Goal: Information Seeking & Learning: Learn about a topic

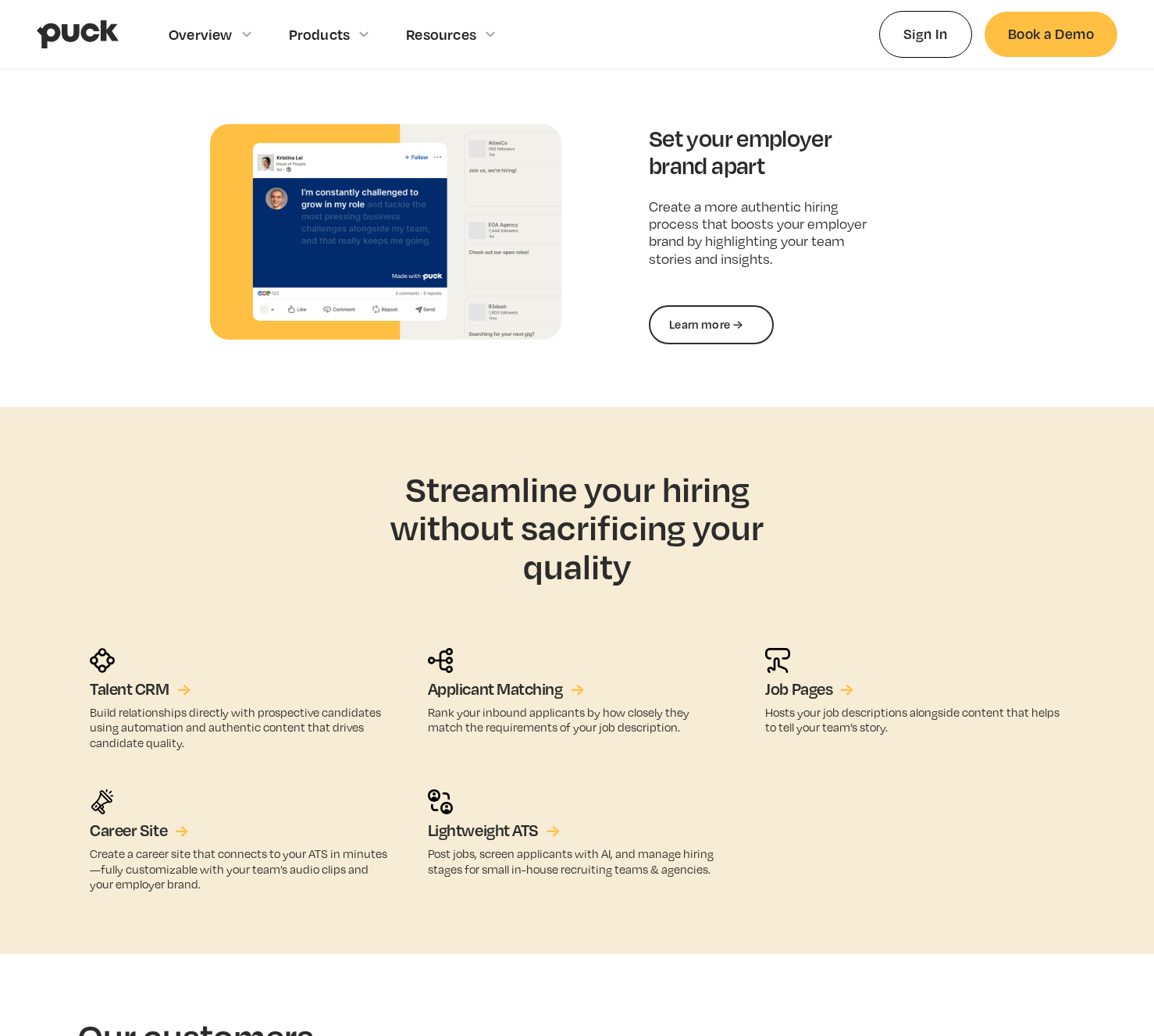
scroll to position [2235, 0]
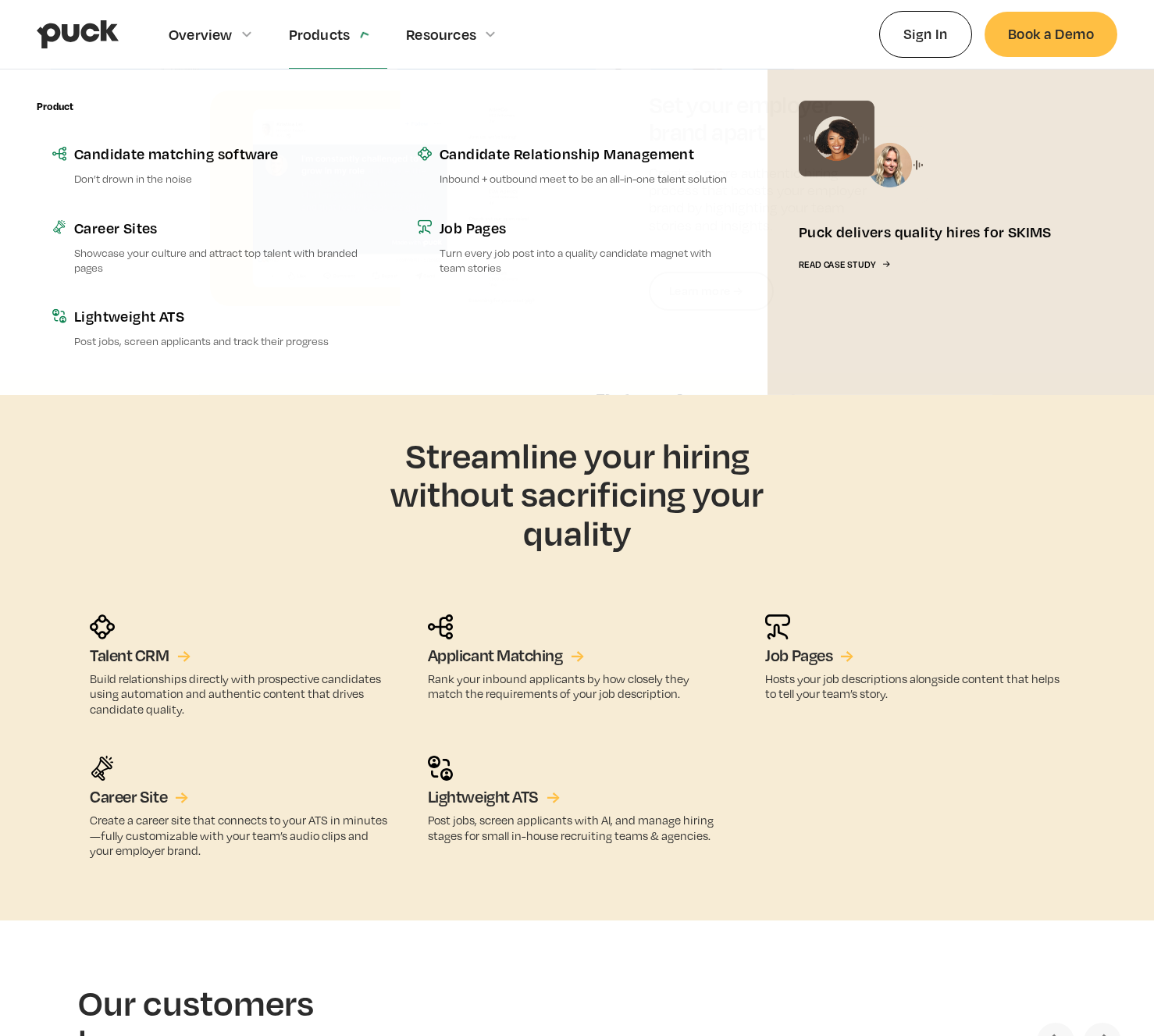
click at [346, 43] on div "Products" at bounding box center [338, 34] width 99 height 68
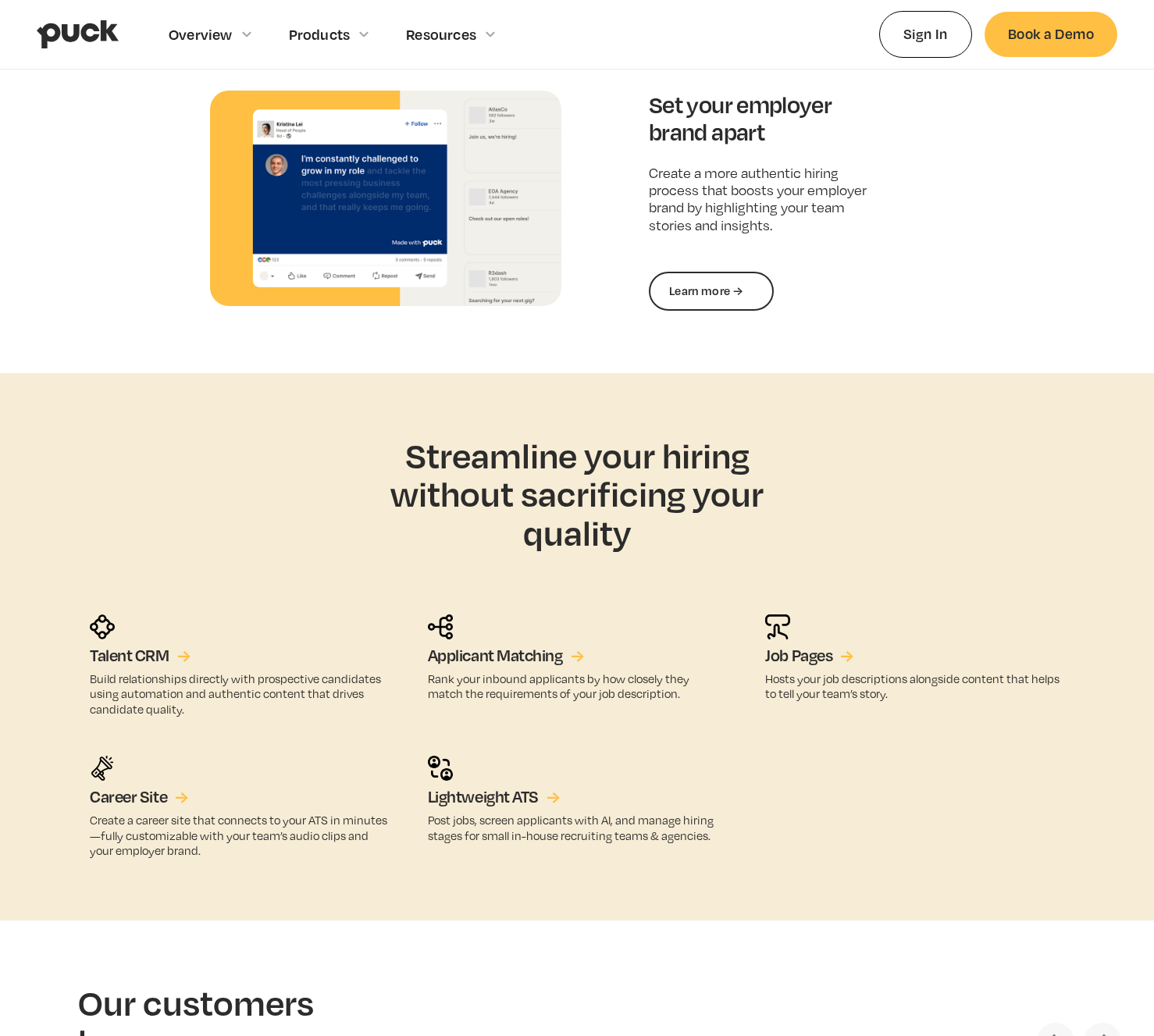
click at [346, 43] on div "Products" at bounding box center [338, 34] width 99 height 68
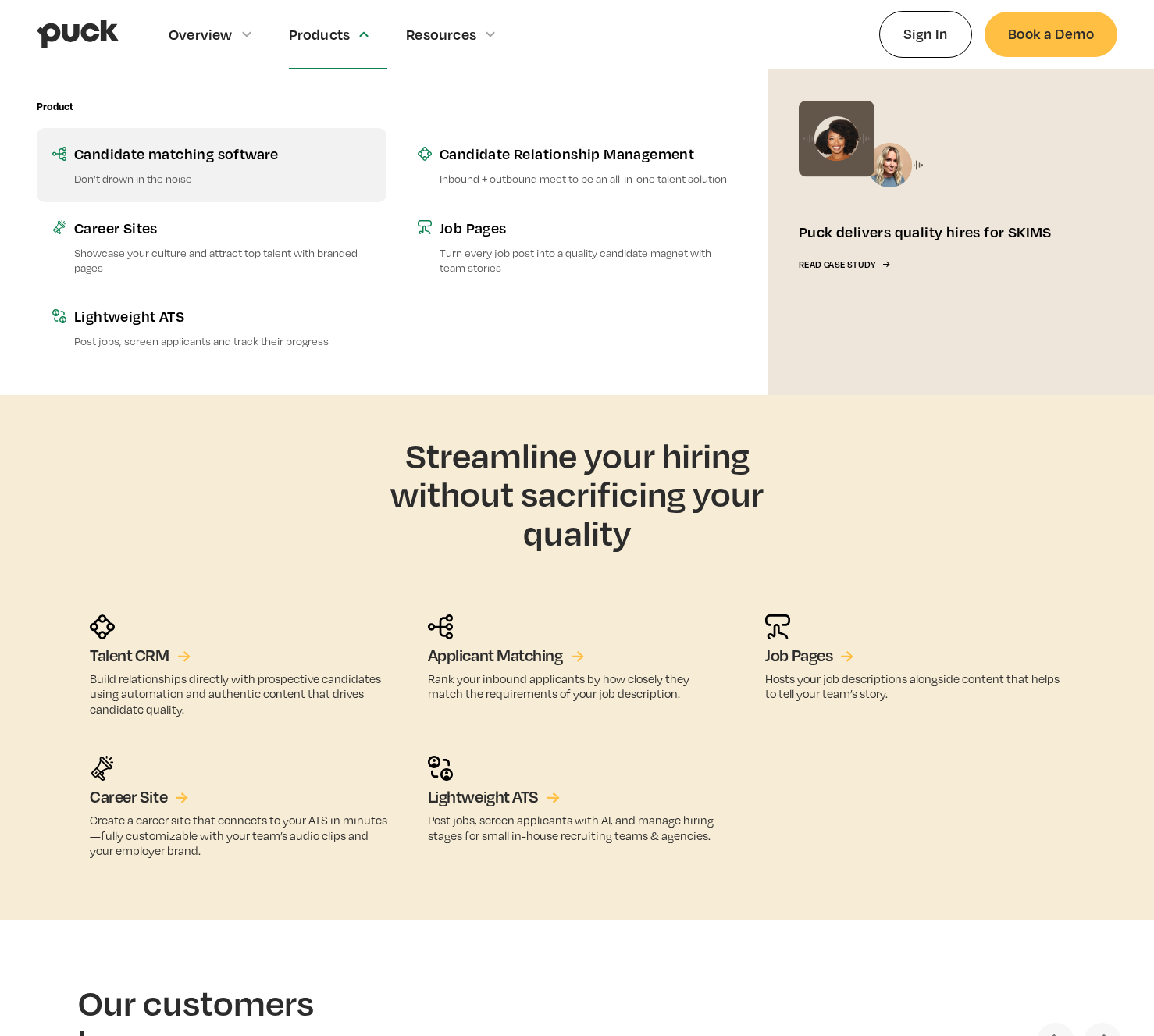
click at [248, 168] on link "Candidate matching software Don’t drown in the noise" at bounding box center [212, 164] width 350 height 73
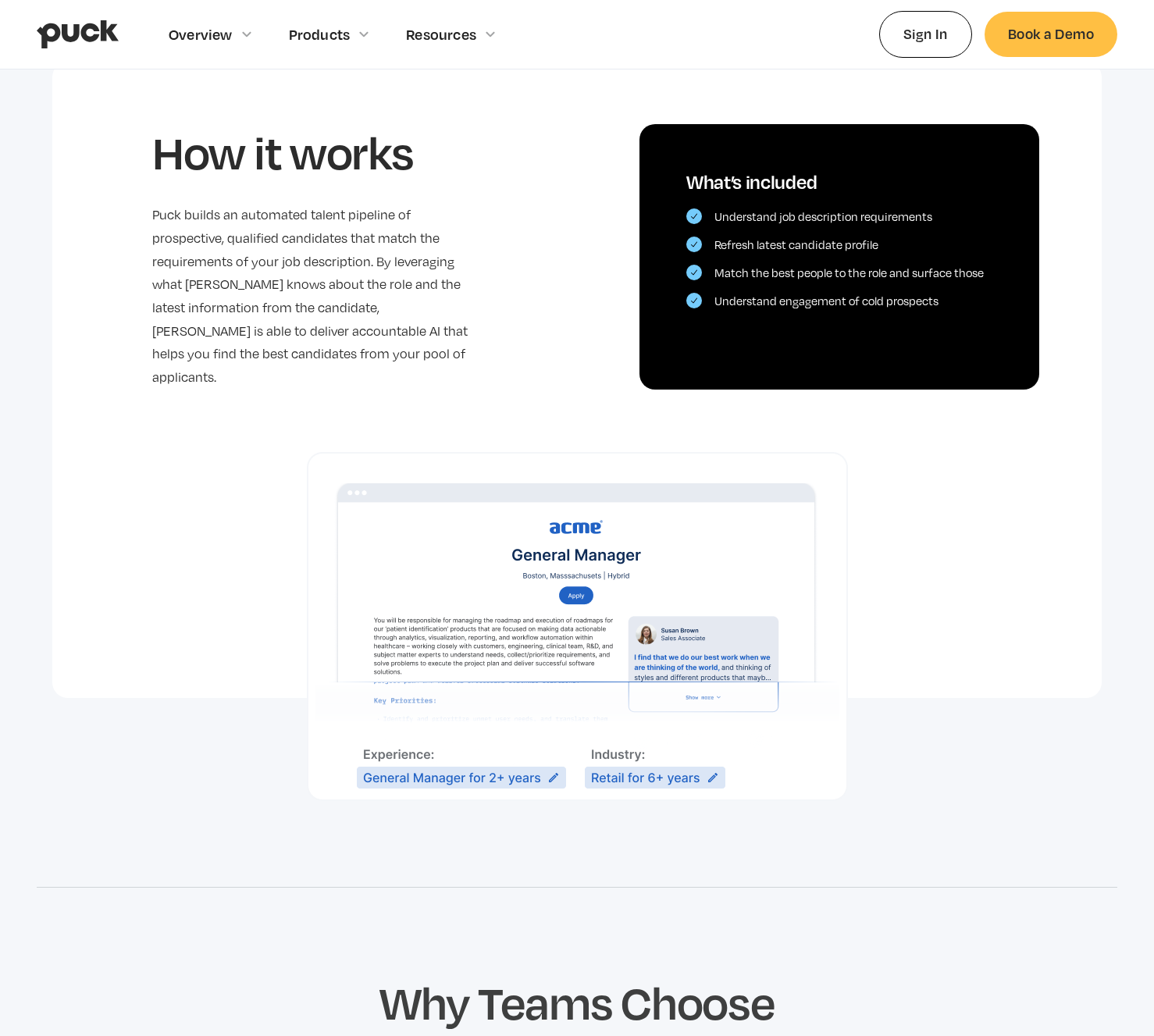
scroll to position [1448, 0]
